Goal: Connect with others: Connect with others

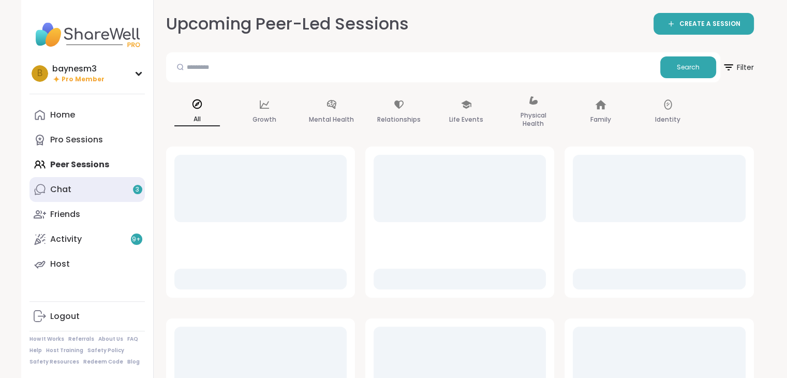
click at [118, 190] on link "Chat 3" at bounding box center [86, 189] width 115 height 25
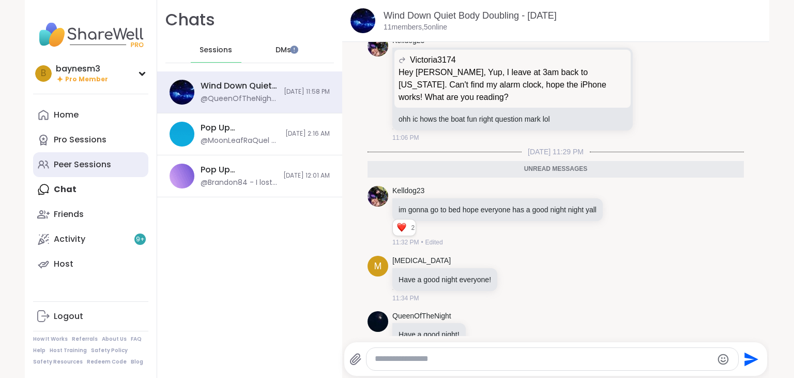
click at [104, 172] on link "Peer Sessions" at bounding box center [90, 164] width 115 height 25
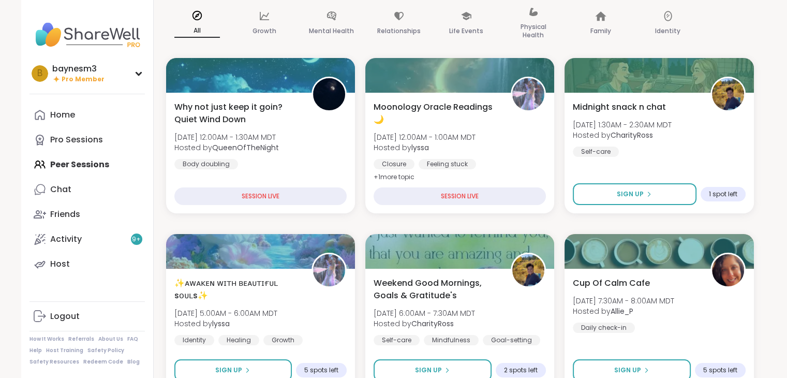
scroll to position [91, 0]
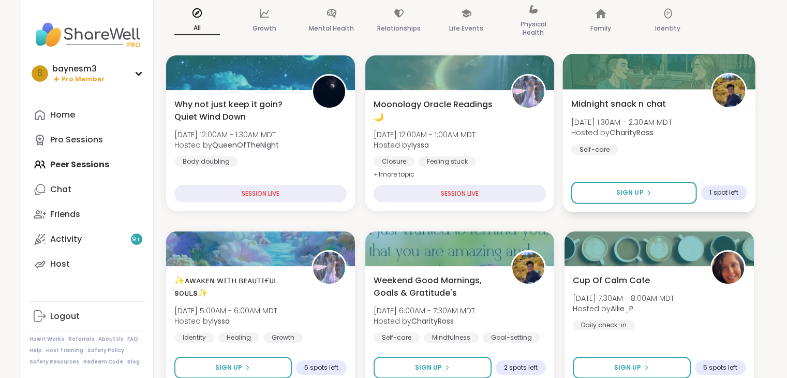
click at [625, 154] on div "Midnight snack n chat Sat, Sep 06 | 1:30AM - 2:30AM MDT Hosted by CharityRoss S…" at bounding box center [659, 150] width 193 height 123
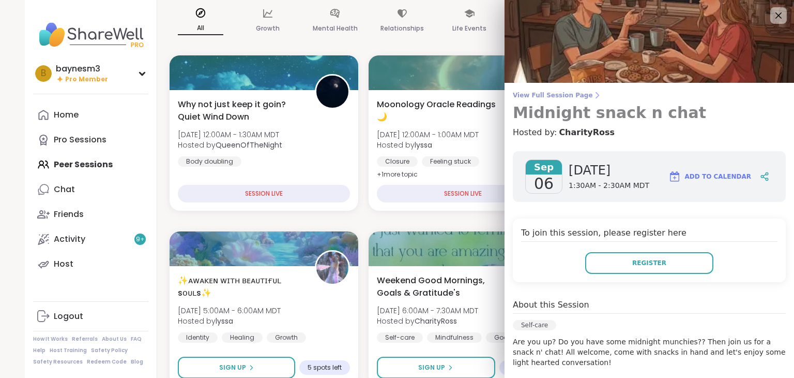
click at [540, 95] on span "View Full Session Page" at bounding box center [649, 95] width 273 height 8
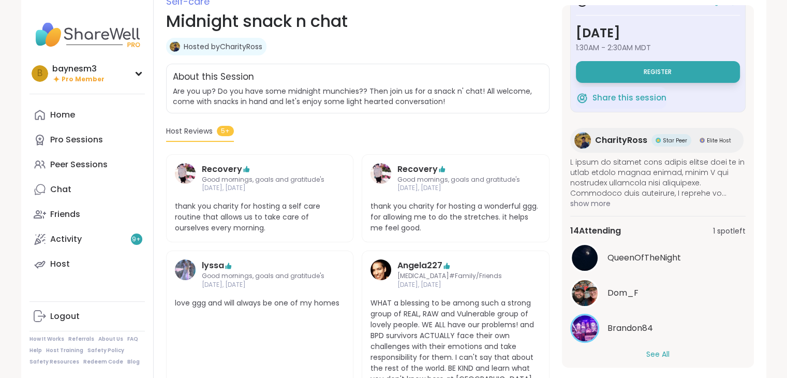
scroll to position [38, 0]
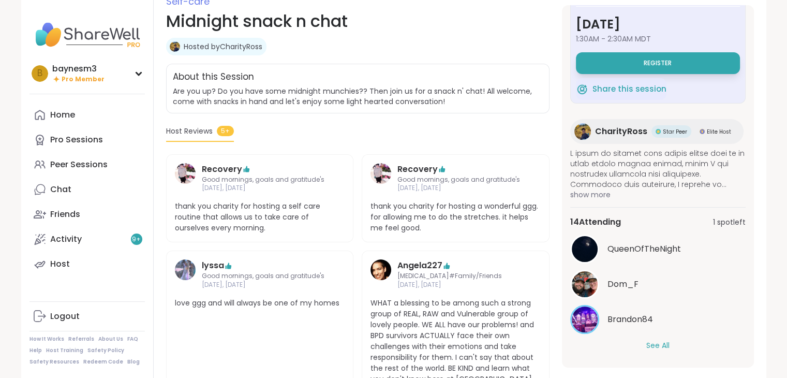
click at [662, 347] on button "See All" at bounding box center [657, 345] width 23 height 11
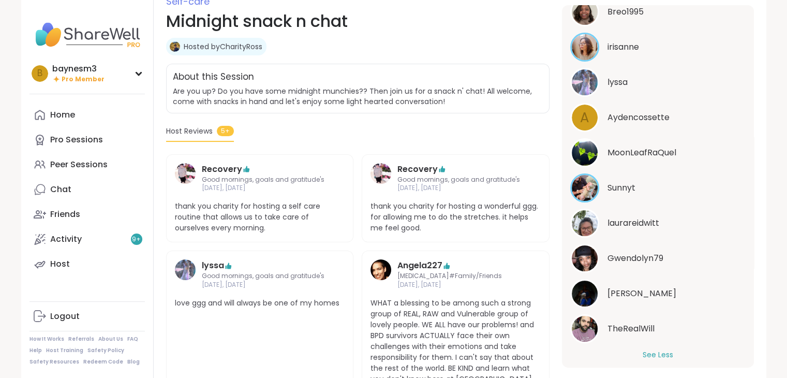
scroll to position [412, 0]
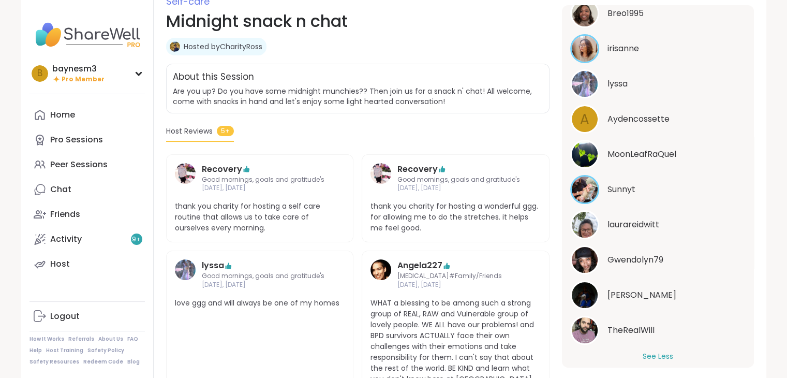
click at [584, 190] on img at bounding box center [584, 189] width 26 height 26
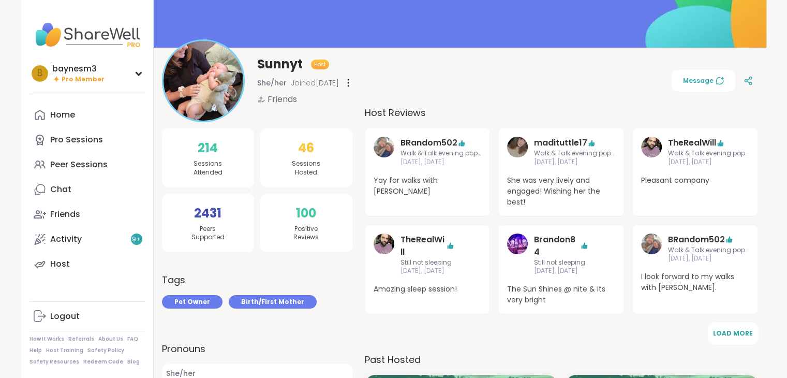
scroll to position [80, 0]
